Goal: Information Seeking & Learning: Find contact information

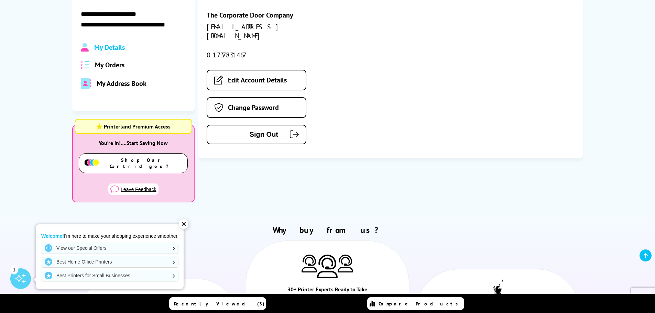
click at [119, 66] on span "My Orders" at bounding box center [110, 65] width 30 height 9
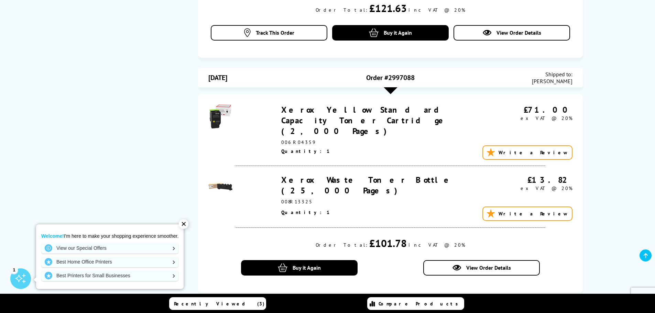
scroll to position [447, 0]
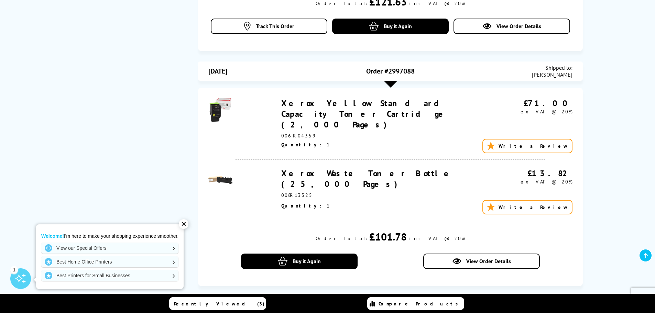
click at [333, 98] on link "Xerox Yellow Standard Capacity Toner Cartridge (2,000 Pages)" at bounding box center [367, 114] width 172 height 32
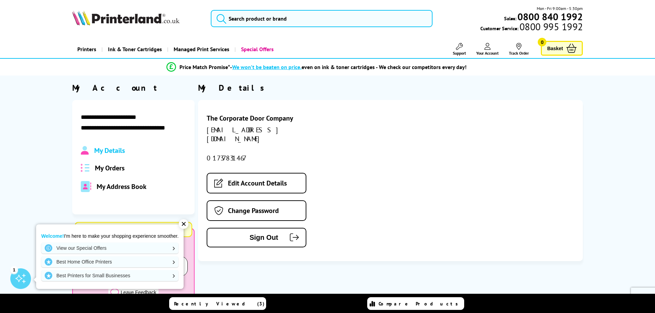
click at [105, 169] on span "My Orders" at bounding box center [110, 168] width 30 height 9
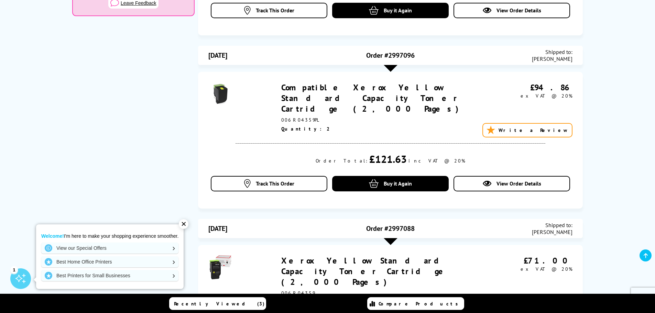
scroll to position [309, 0]
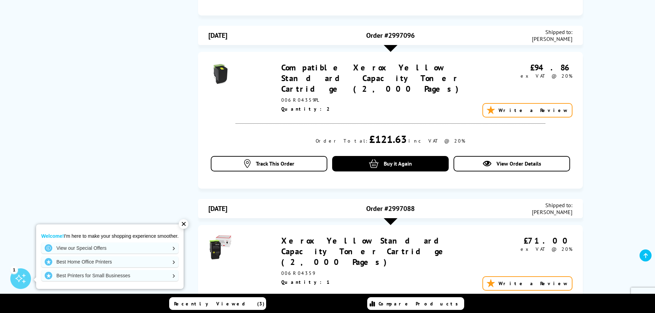
click at [406, 62] on link "Compatible Xerox Yellow Standard Capacity Toner Cartridge (2,000 Pages)" at bounding box center [372, 78] width 182 height 32
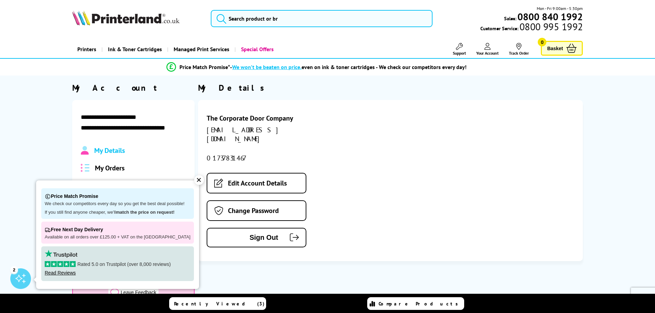
click at [194, 182] on div "✕" at bounding box center [199, 180] width 10 height 10
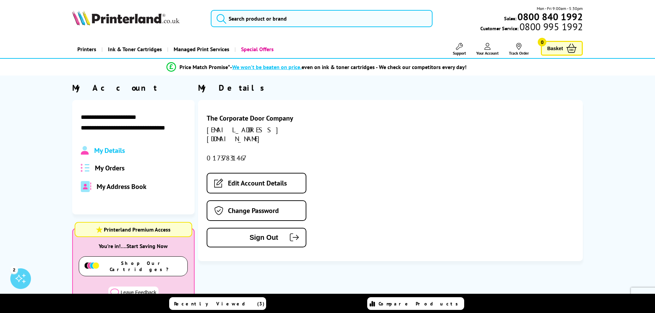
click at [115, 167] on span "My Orders" at bounding box center [110, 168] width 30 height 9
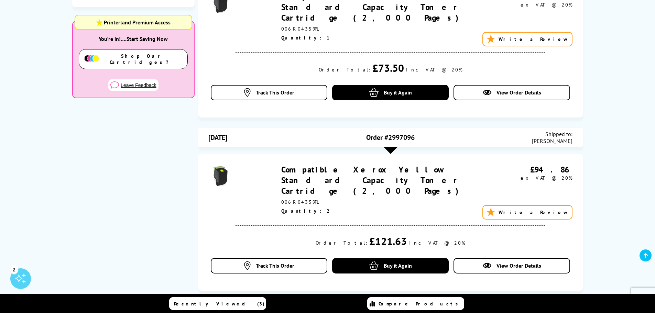
scroll to position [206, 0]
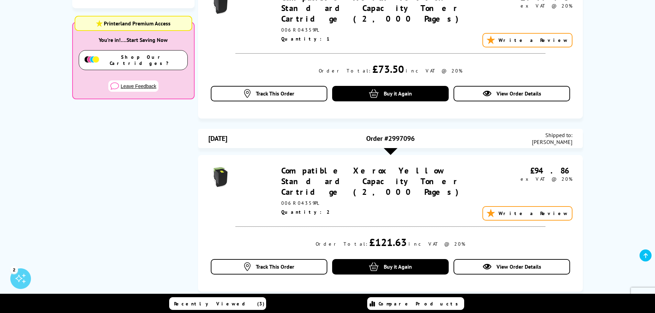
click at [418, 165] on link "Compatible Xerox Yellow Standard Capacity Toner Cartridge (2,000 Pages)" at bounding box center [372, 181] width 182 height 32
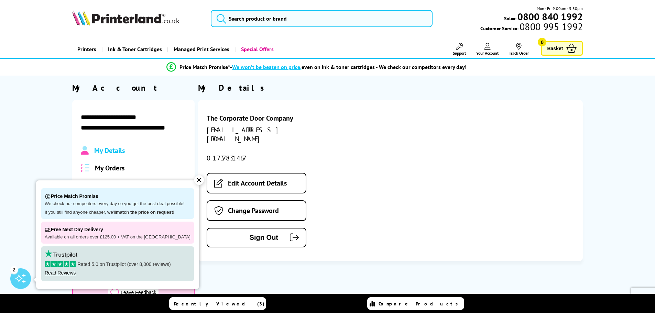
click at [103, 164] on span "My Orders" at bounding box center [110, 168] width 30 height 9
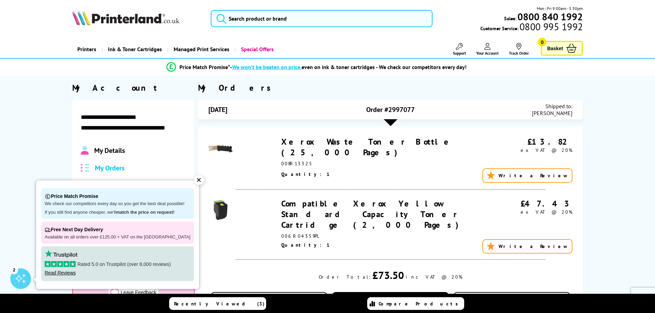
click at [194, 182] on div "✕" at bounding box center [199, 180] width 10 height 10
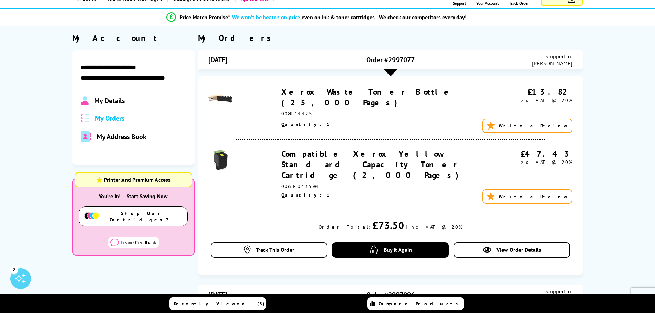
scroll to position [69, 0]
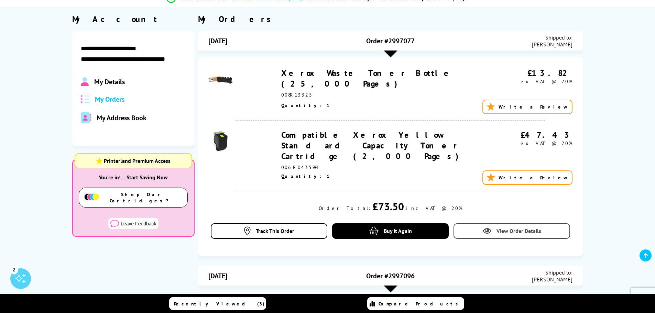
click at [502, 228] on span "View Order Details" at bounding box center [518, 231] width 45 height 7
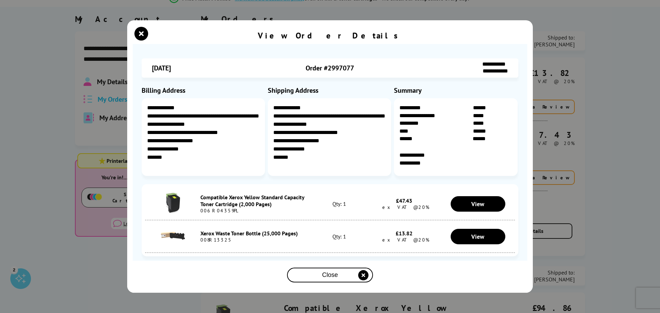
click at [364, 275] on icon "close modal" at bounding box center [363, 275] width 10 height 10
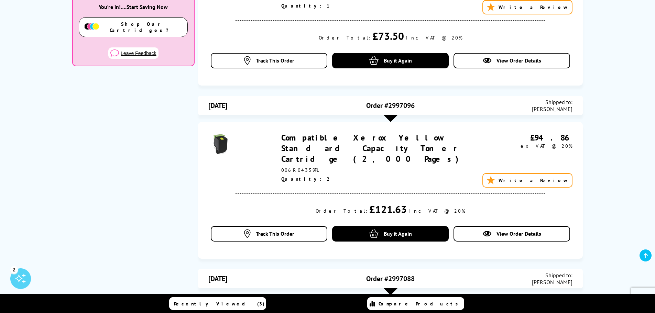
scroll to position [241, 0]
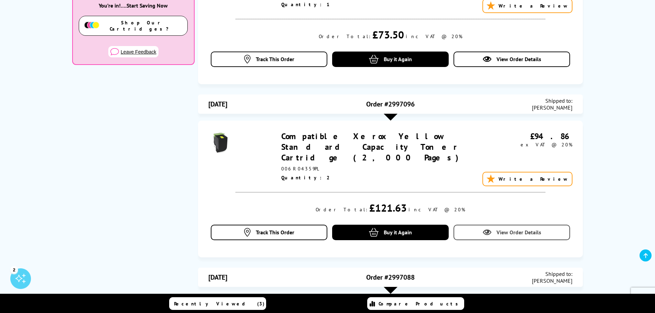
click at [509, 229] on span "View Order Details" at bounding box center [518, 232] width 45 height 7
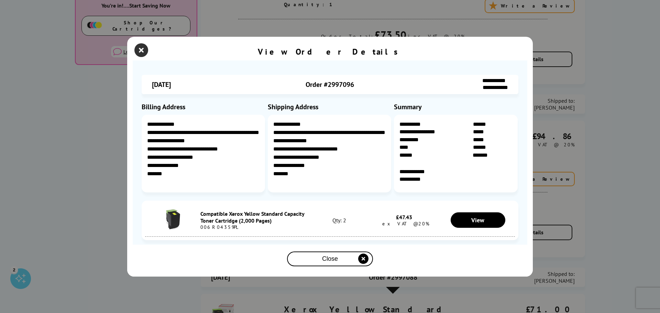
click at [140, 54] on icon "close modal" at bounding box center [141, 50] width 14 height 14
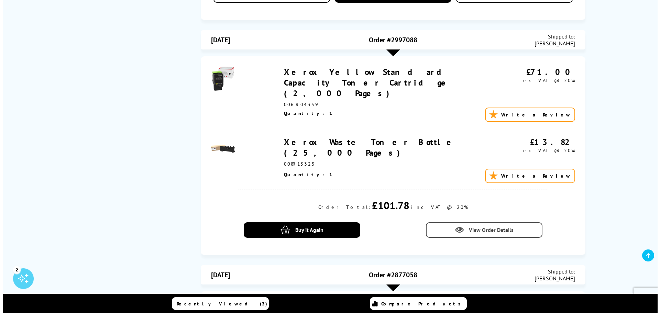
scroll to position [481, 0]
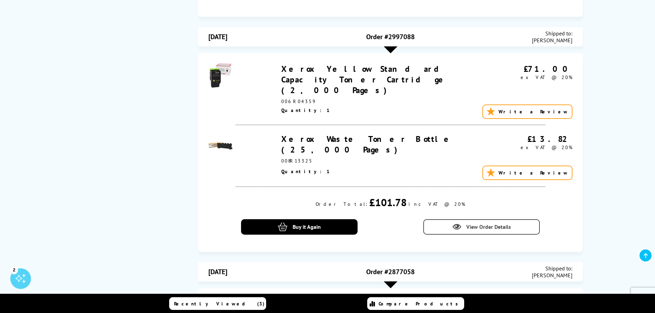
click at [478, 223] on span "View Order Details" at bounding box center [488, 226] width 45 height 7
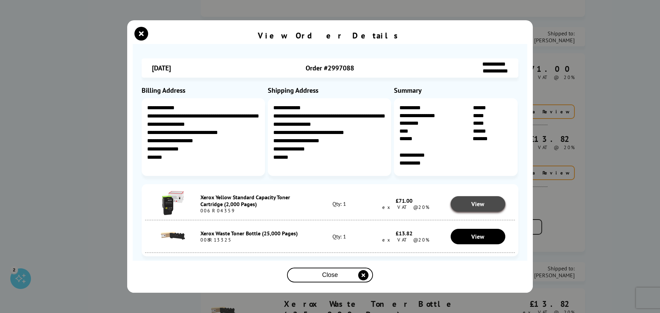
click at [484, 204] on span "View" at bounding box center [477, 204] width 13 height 8
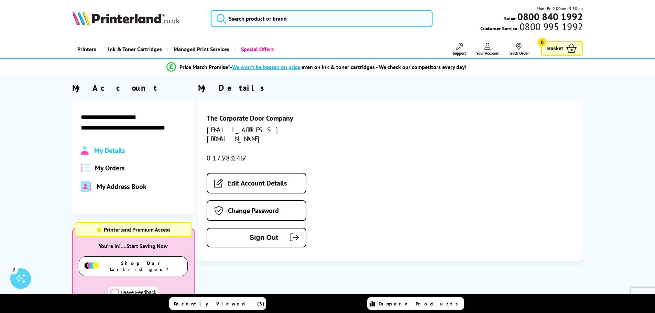
click at [106, 161] on div "My Details My Orders My Address Book" at bounding box center [133, 169] width 105 height 46
click at [106, 164] on span "My Orders" at bounding box center [110, 168] width 30 height 9
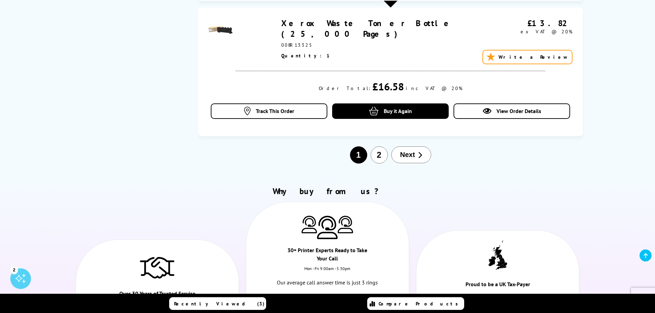
scroll to position [791, 0]
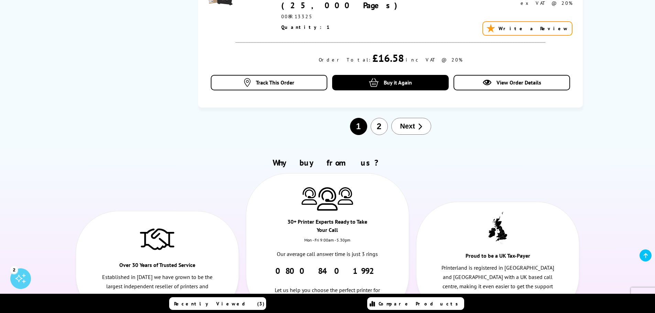
click at [406, 122] on span "Next" at bounding box center [407, 126] width 15 height 8
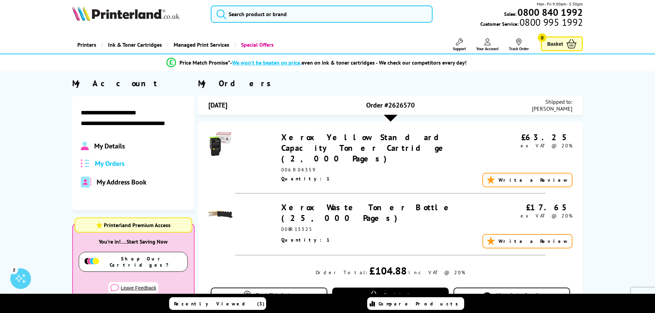
scroll to position [0, 0]
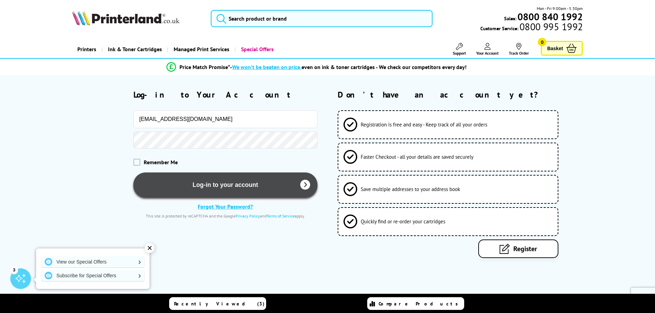
click at [211, 184] on button "Log-in to your account" at bounding box center [225, 185] width 184 height 25
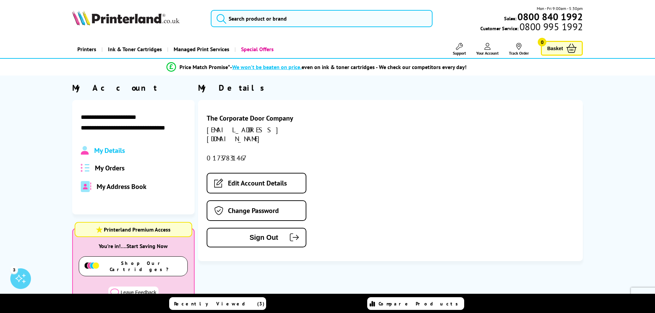
click at [110, 168] on span "My Orders" at bounding box center [110, 168] width 30 height 9
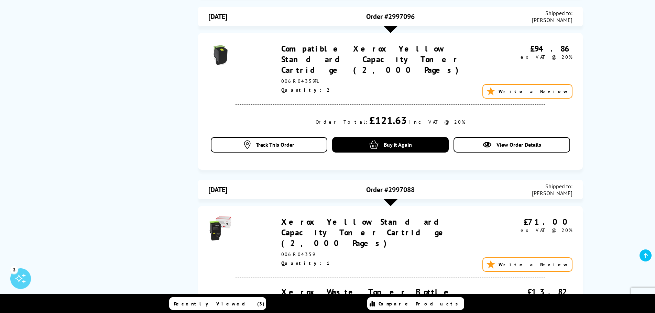
scroll to position [309, 0]
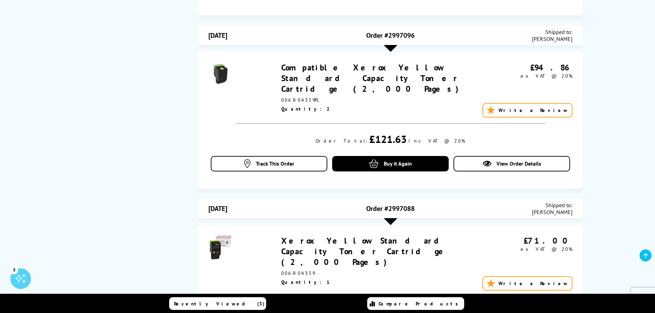
click at [362, 235] on link "Xerox Yellow Standard Capacity Toner Cartridge (2,000 Pages)" at bounding box center [367, 251] width 172 height 32
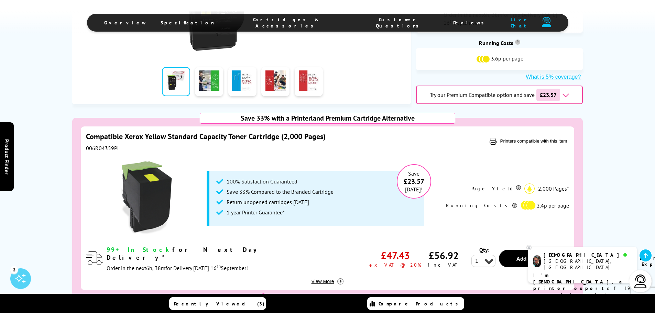
scroll to position [275, 0]
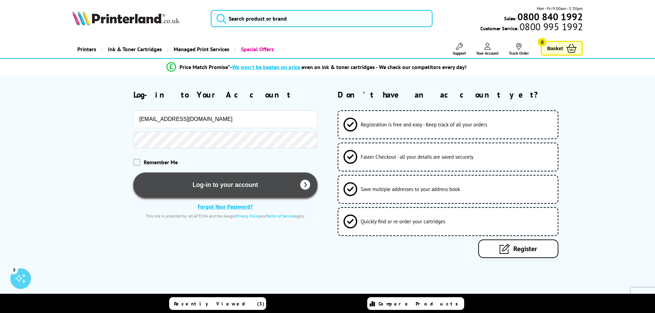
click at [236, 183] on button "Log-in to your account" at bounding box center [225, 185] width 184 height 25
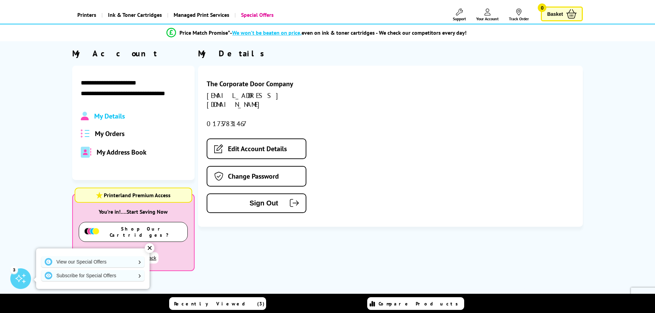
click at [117, 132] on span "My Orders" at bounding box center [110, 133] width 30 height 9
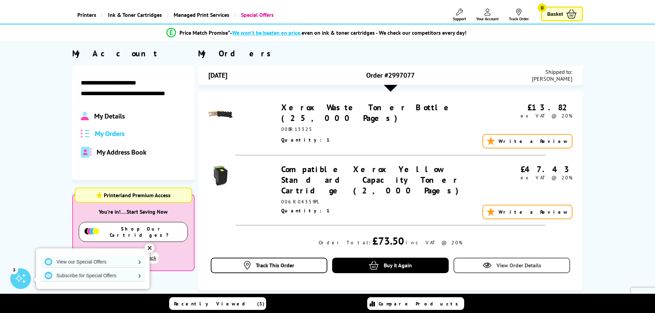
click at [489, 261] on icon at bounding box center [487, 265] width 9 height 9
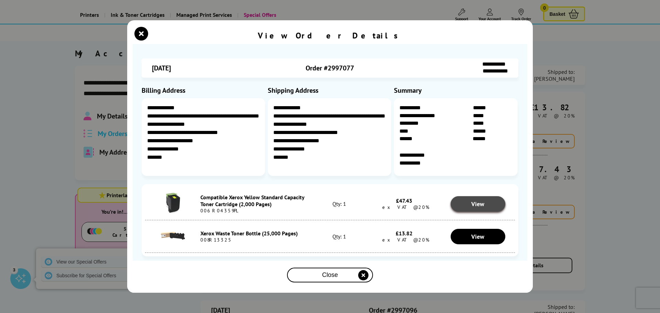
click at [464, 203] on link "View" at bounding box center [478, 203] width 55 height 15
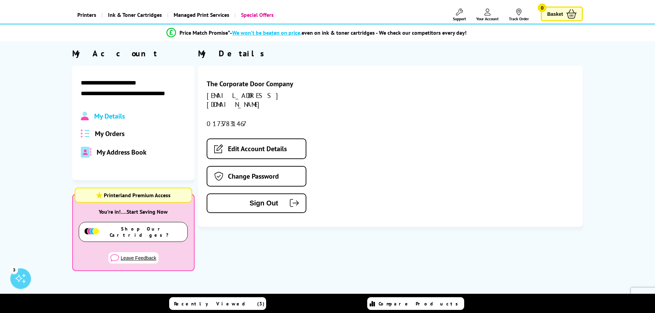
click at [116, 117] on span "My Details" at bounding box center [109, 116] width 31 height 9
click at [110, 130] on span "My Orders" at bounding box center [110, 133] width 30 height 9
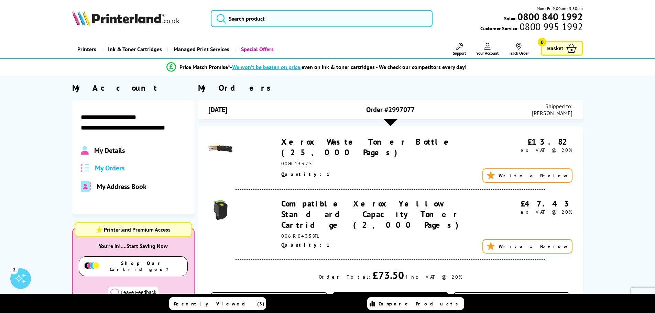
click at [460, 48] on icon at bounding box center [459, 46] width 7 height 7
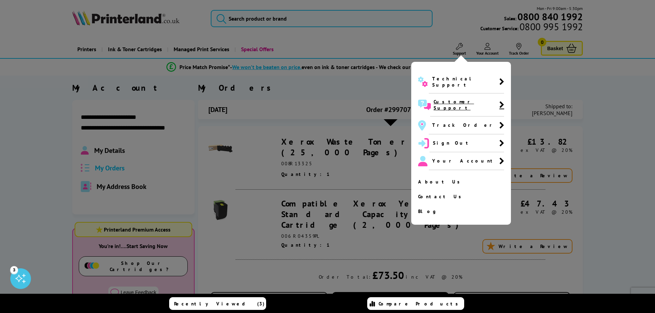
click at [464, 99] on span "Customer Support" at bounding box center [467, 105] width 66 height 12
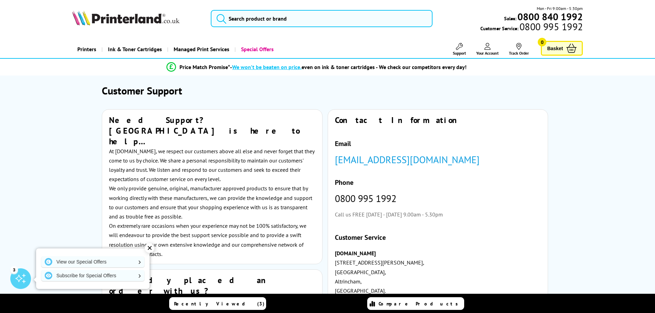
drag, startPoint x: 503, startPoint y: 154, endPoint x: 332, endPoint y: 154, distance: 170.9
click at [332, 154] on div "Contact Information Email [EMAIL_ADDRESS][DOMAIN_NAME] Phone [PHONE_NUMBER] Cal…" at bounding box center [438, 224] width 220 height 229
copy link "[EMAIL_ADDRESS][DOMAIN_NAME]"
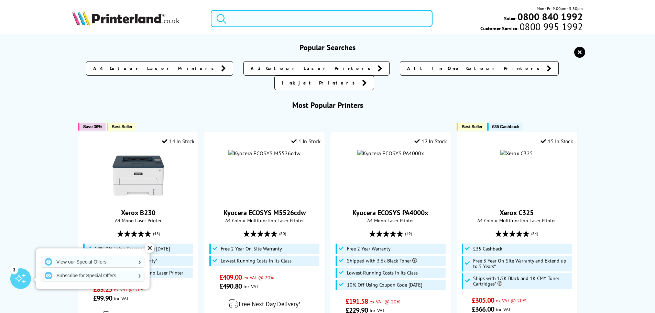
click at [314, 18] on input "search" at bounding box center [322, 18] width 222 height 17
